Goal: Task Accomplishment & Management: Manage account settings

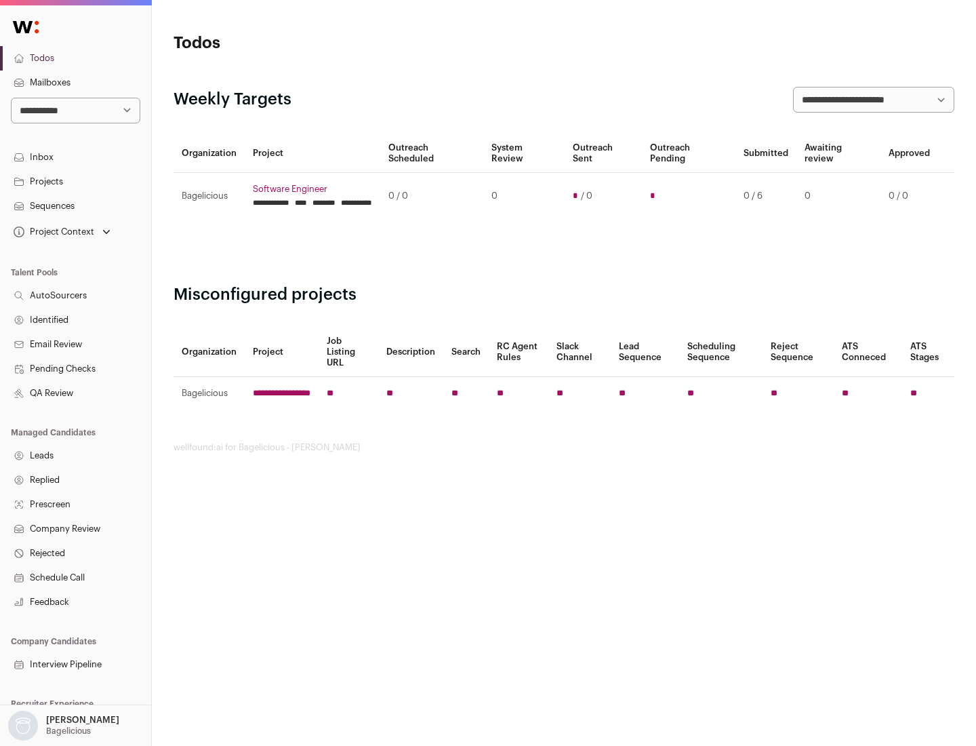
click at [75, 181] on link "Projects" at bounding box center [75, 181] width 151 height 24
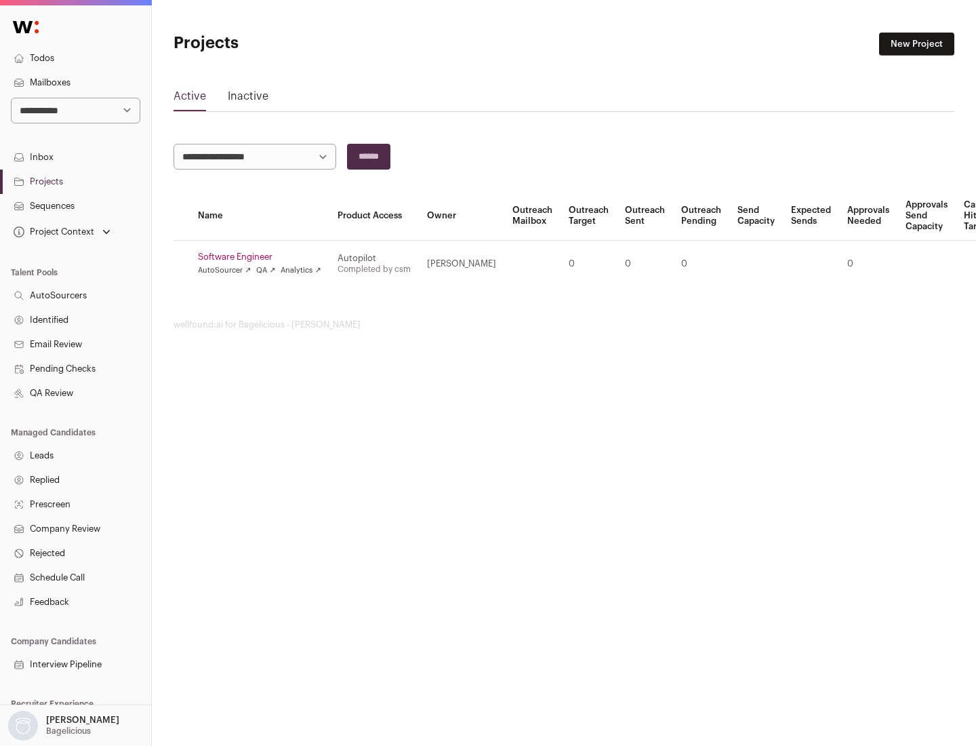
click at [264, 257] on link "Software Engineer" at bounding box center [259, 256] width 123 height 11
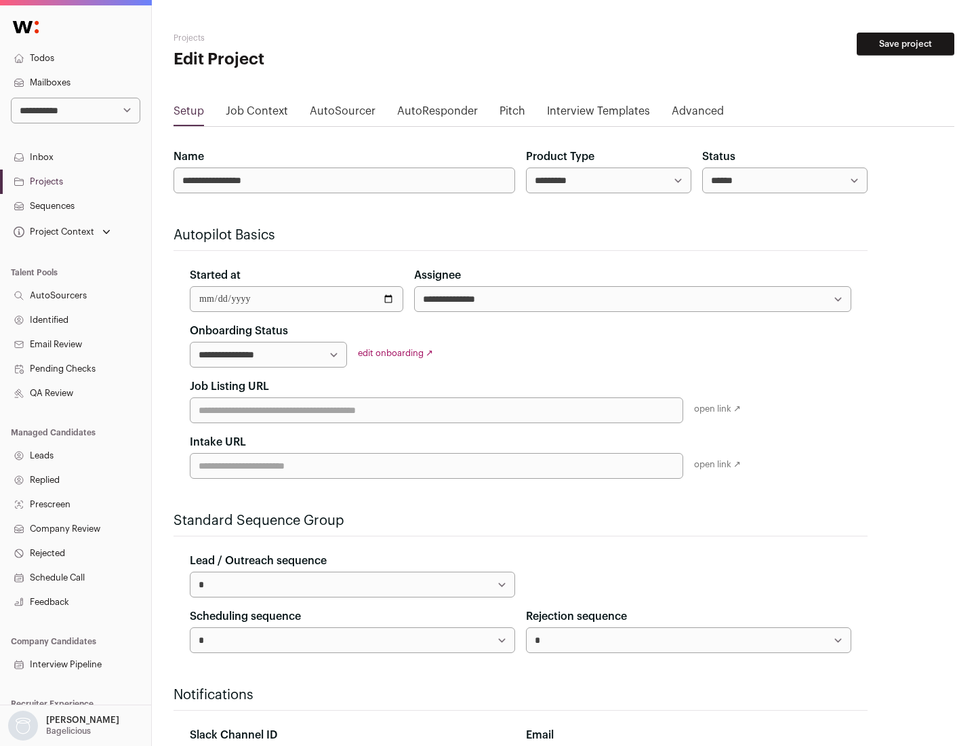
click at [906, 44] on button "Save project" at bounding box center [906, 44] width 98 height 23
